Goal: Navigation & Orientation: Go to known website

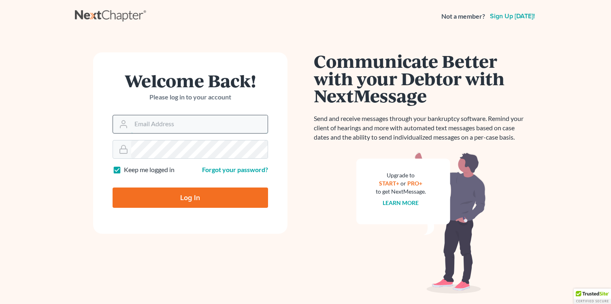
click at [205, 120] on input "Email Address" at bounding box center [199, 124] width 137 height 18
type input "[EMAIL_ADDRESS][DOMAIN_NAME]"
click at [254, 147] on keeper-lock "Open Keeper Popup" at bounding box center [257, 149] width 10 height 10
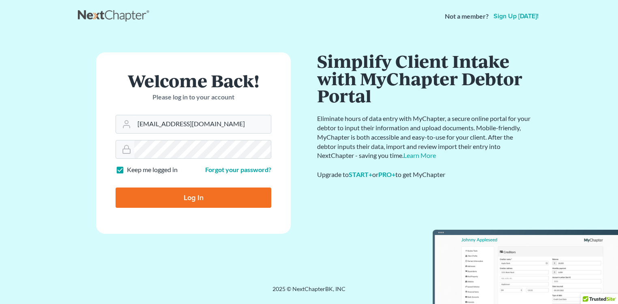
click at [194, 201] on input "Log In" at bounding box center [193, 197] width 156 height 20
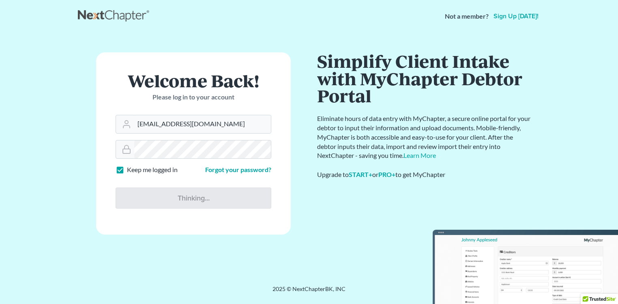
type input "Thinking..."
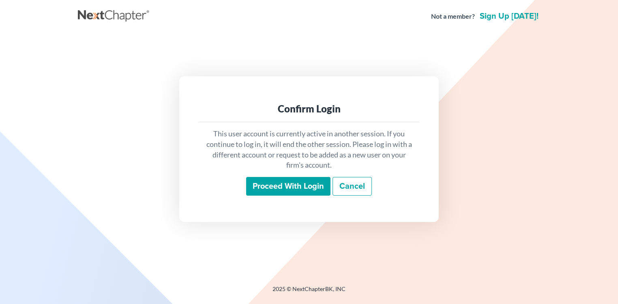
click at [293, 182] on input "Proceed with login" at bounding box center [288, 186] width 84 height 19
